Goal: Information Seeking & Learning: Learn about a topic

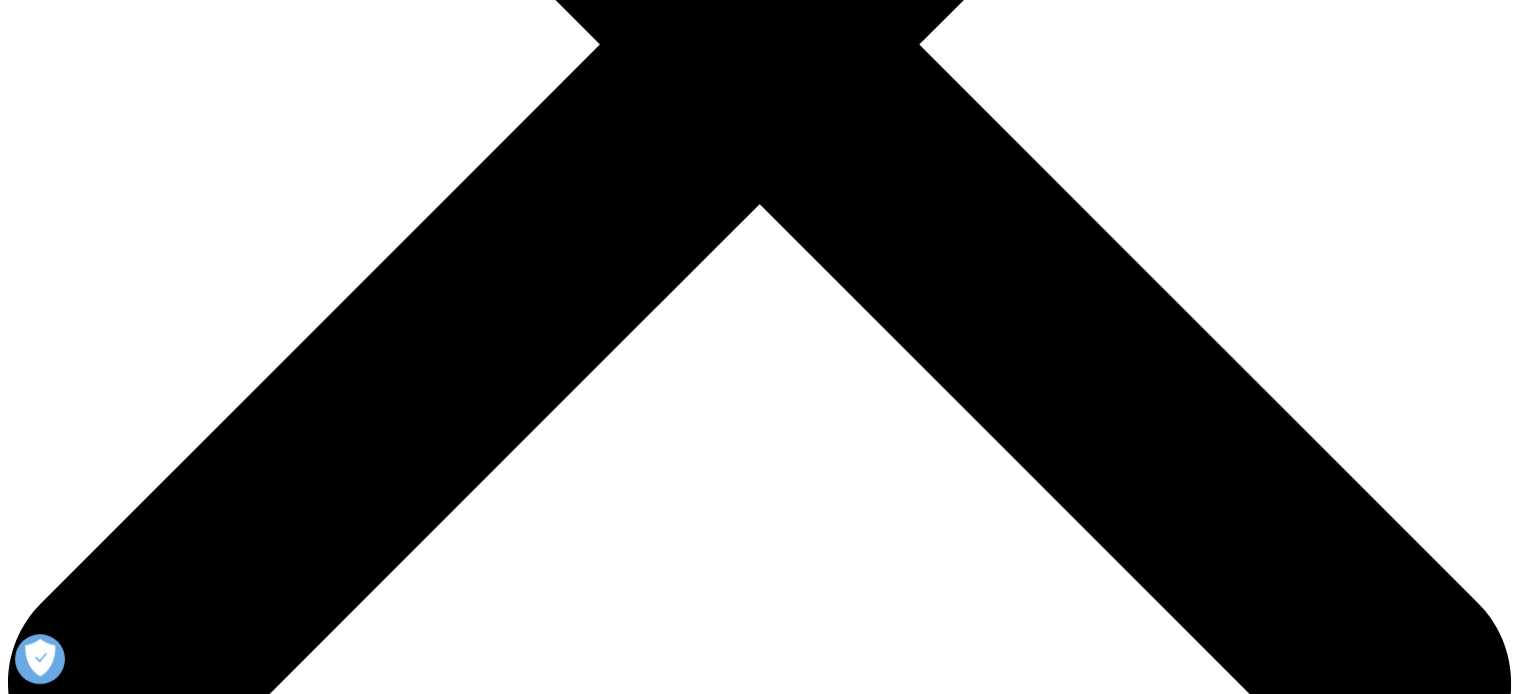
scroll to position [754, 0]
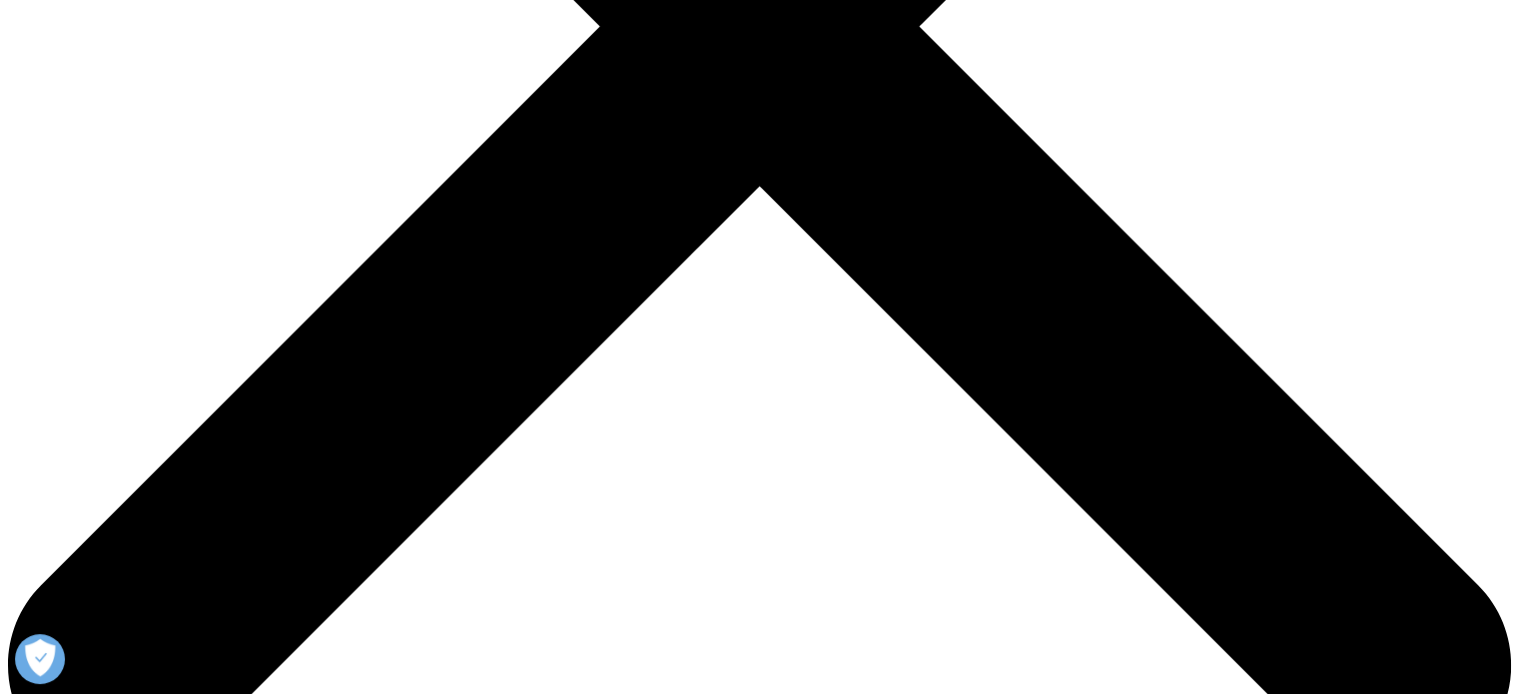
drag, startPoint x: 1529, startPoint y: 49, endPoint x: 1533, endPoint y: 117, distance: 68.0
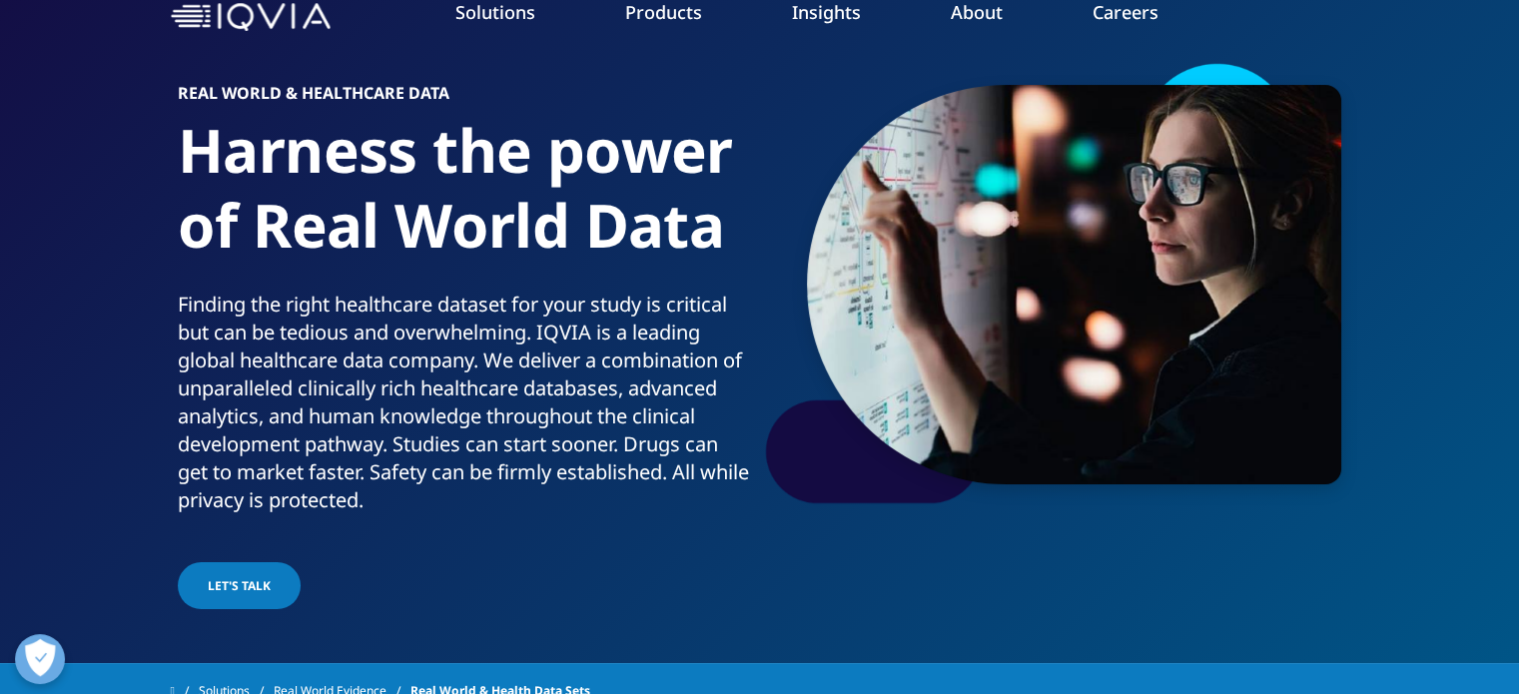
scroll to position [0, 0]
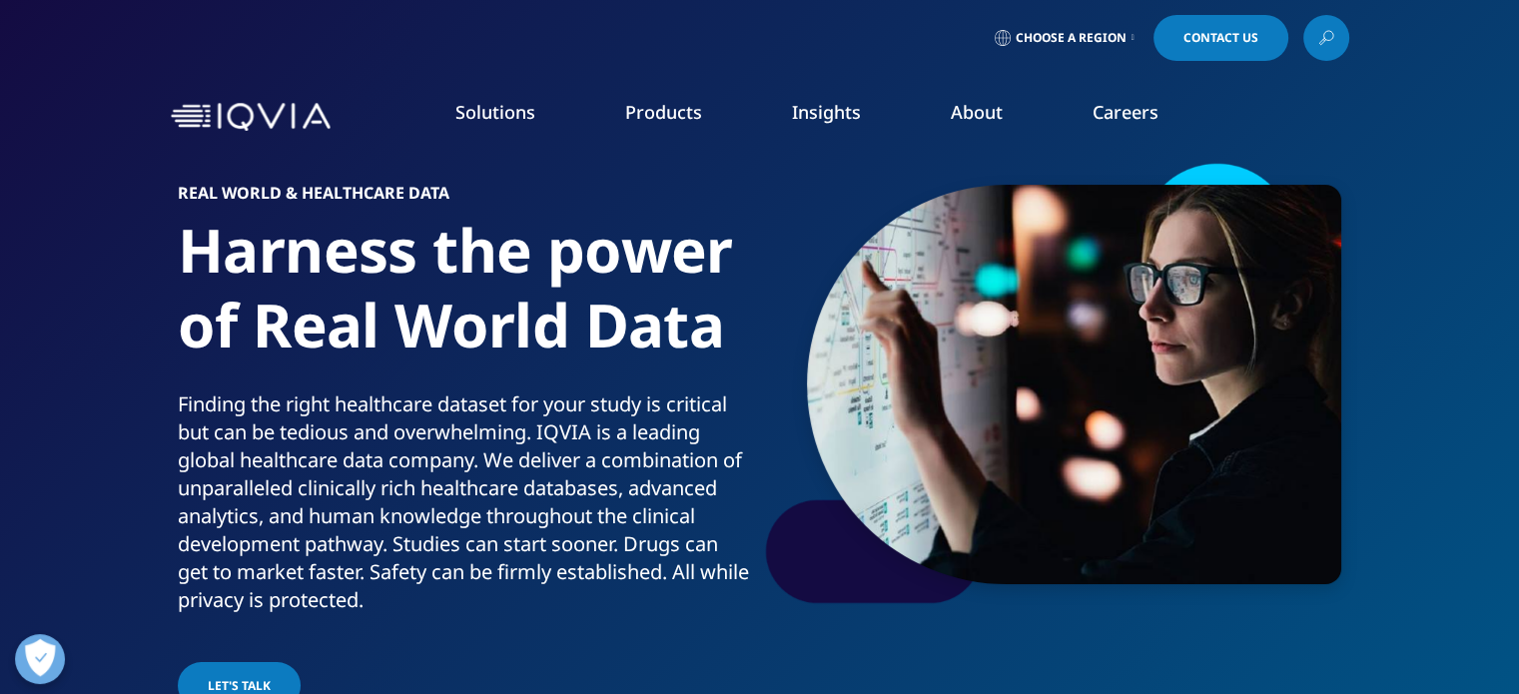
click at [1319, 38] on icon at bounding box center [1326, 38] width 16 height 26
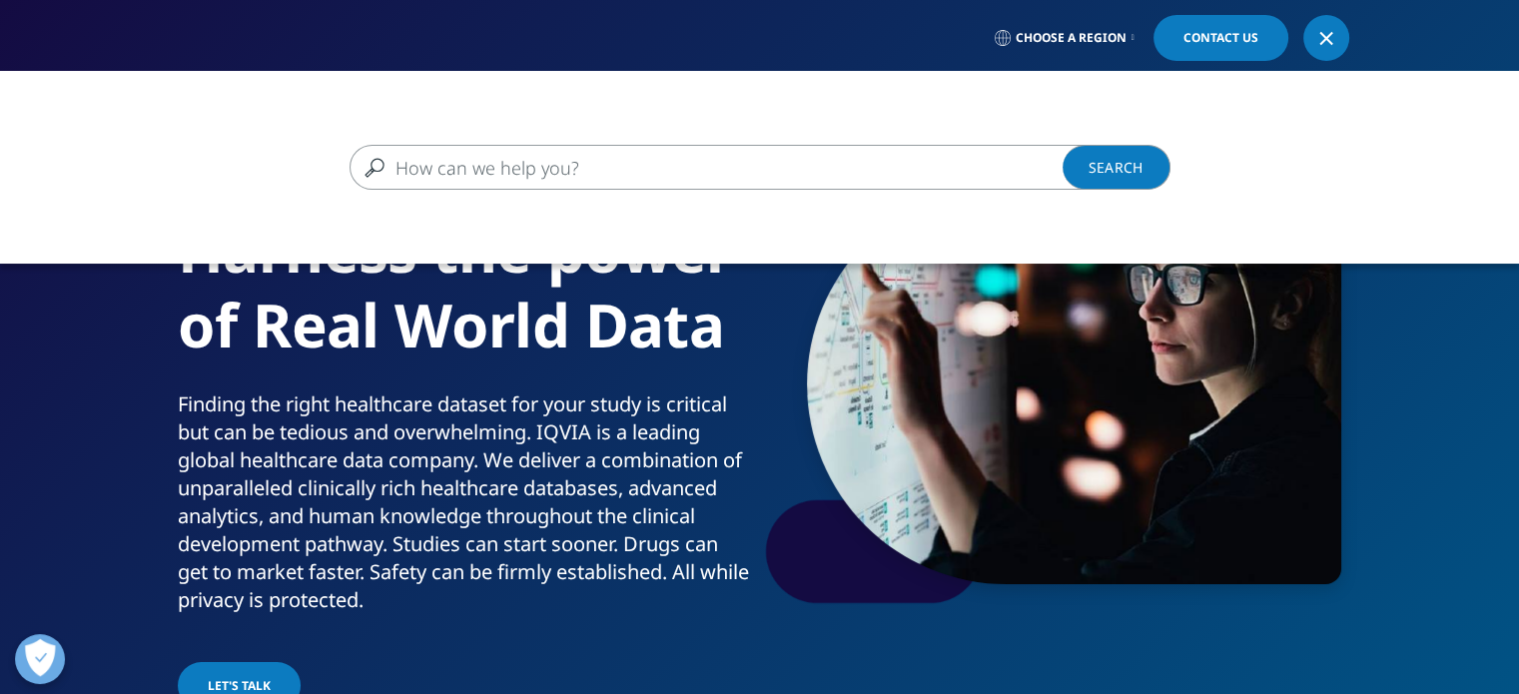
click at [494, 178] on input "Search" at bounding box center [730, 167] width 763 height 45
drag, startPoint x: 0, startPoint y: 354, endPoint x: 499, endPoint y: 160, distance: 535.9
click at [502, 160] on input "Pediatric" at bounding box center [730, 167] width 763 height 45
type input "Pediatric Dermatology"
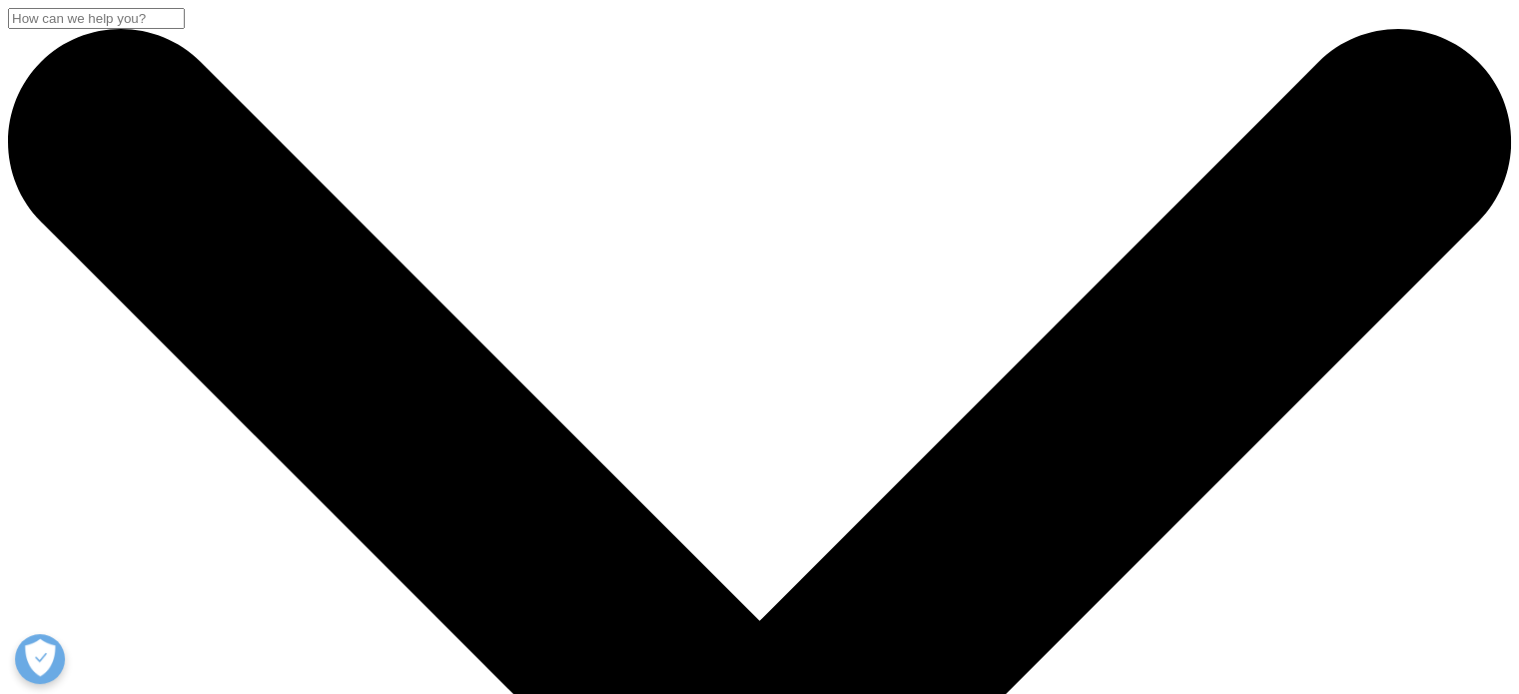
drag, startPoint x: 395, startPoint y: 314, endPoint x: 377, endPoint y: 317, distance: 18.2
type input "Pediatric Dermatology"
